Goal: Task Accomplishment & Management: Manage account settings

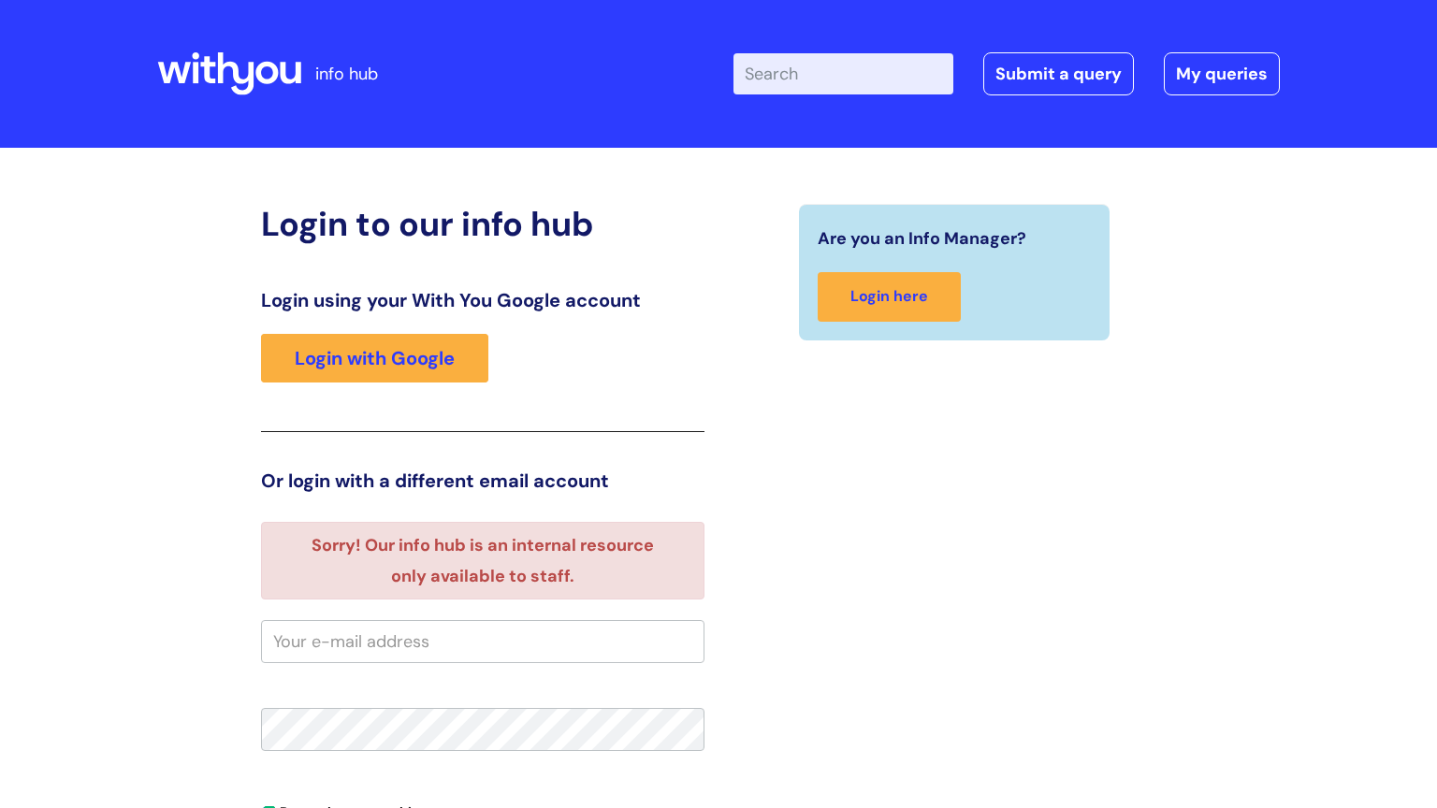
click at [1052, 399] on div "Are you an Info Manager? Login here" at bounding box center [955, 630] width 472 height 852
